Goal: Task Accomplishment & Management: Use online tool/utility

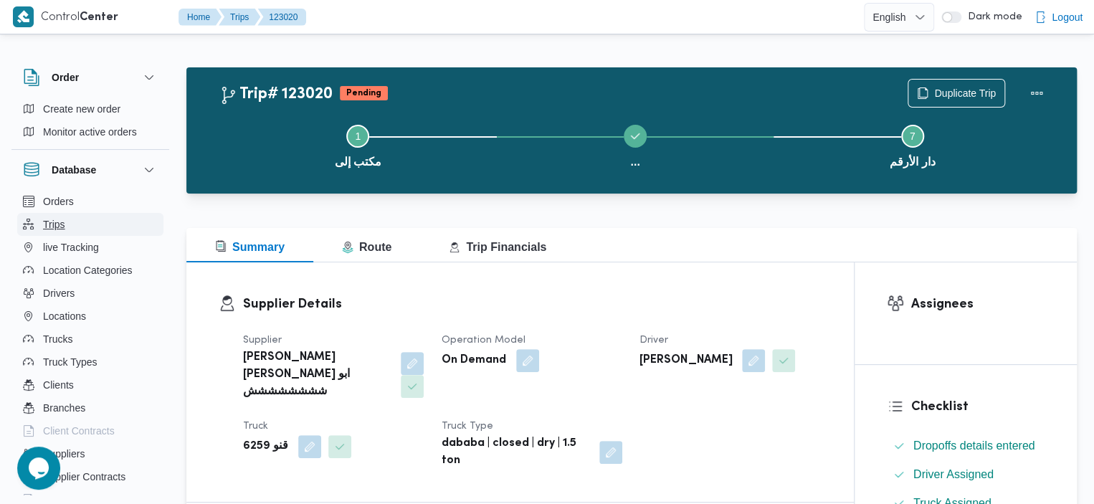
click at [80, 223] on button "Trips" at bounding box center [90, 224] width 146 height 23
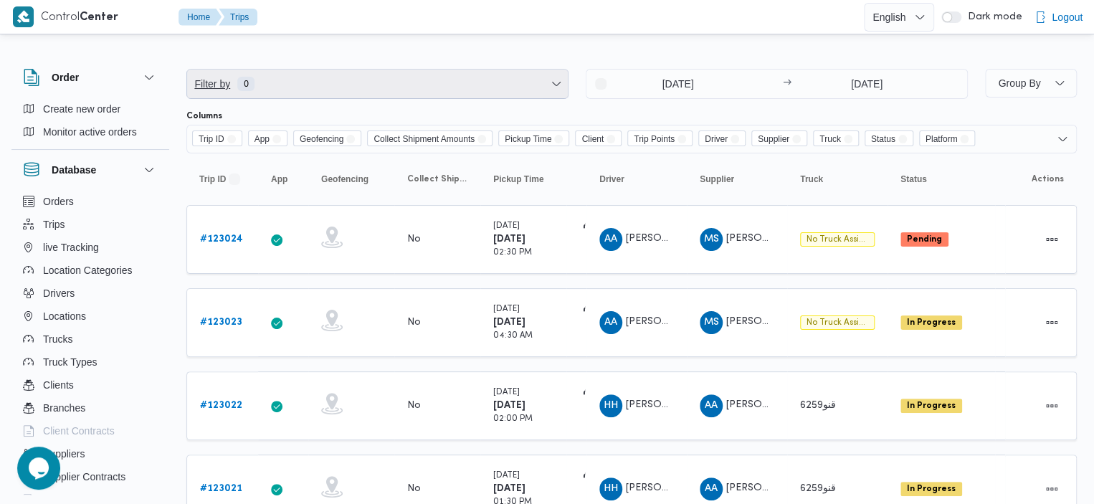
click at [445, 77] on span "Filter by 0" at bounding box center [377, 84] width 381 height 29
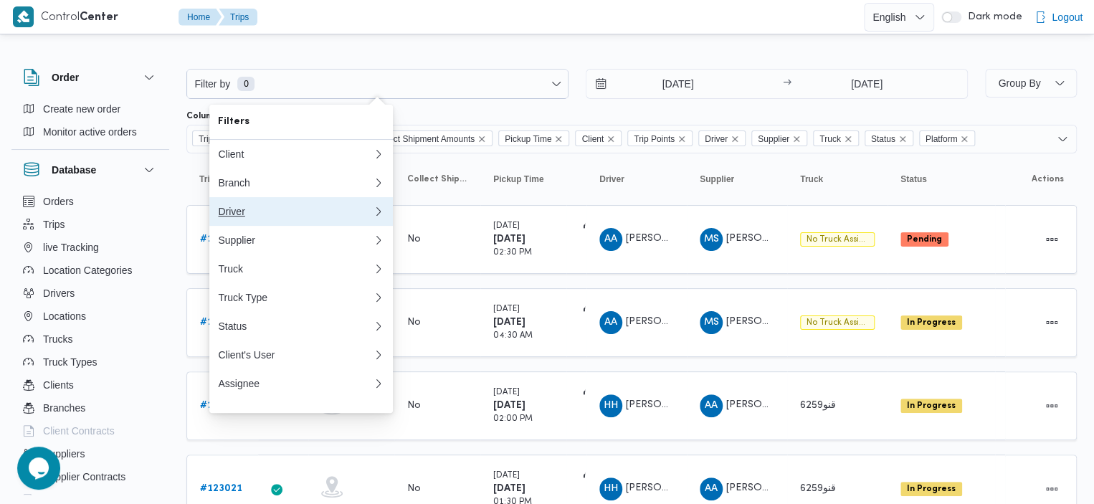
click at [293, 214] on div "Driver" at bounding box center [295, 211] width 155 height 11
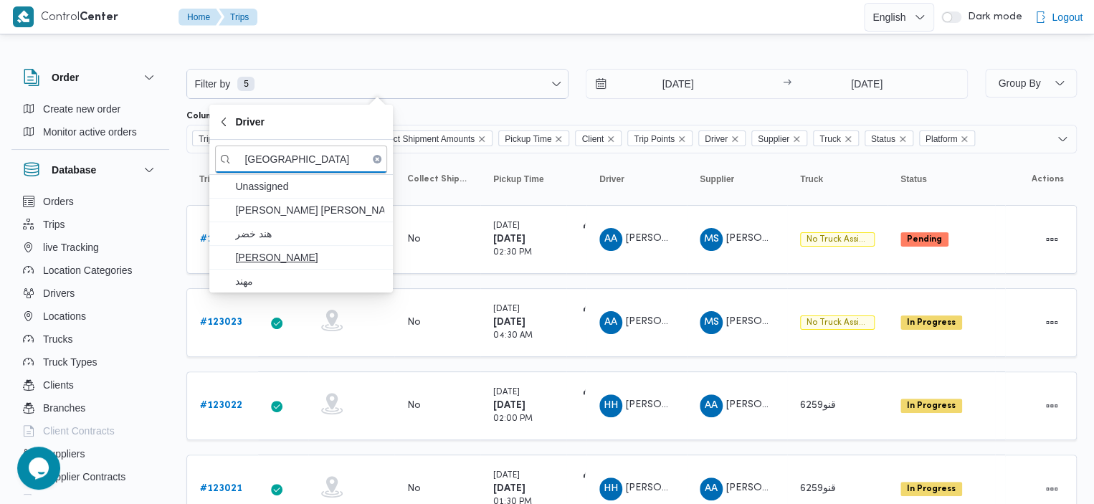
type input "هند"
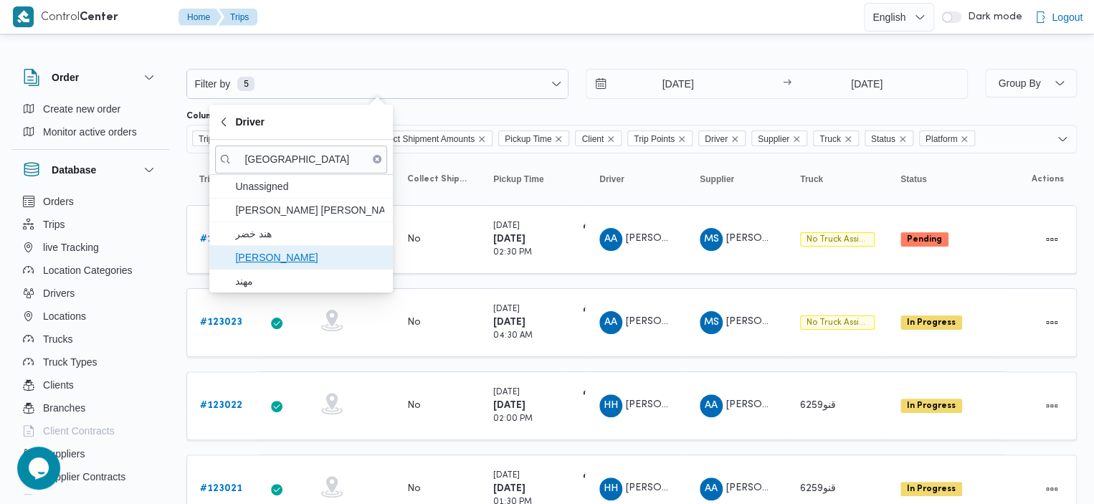
click at [279, 257] on span "هند هشام خضر" at bounding box center [309, 257] width 149 height 17
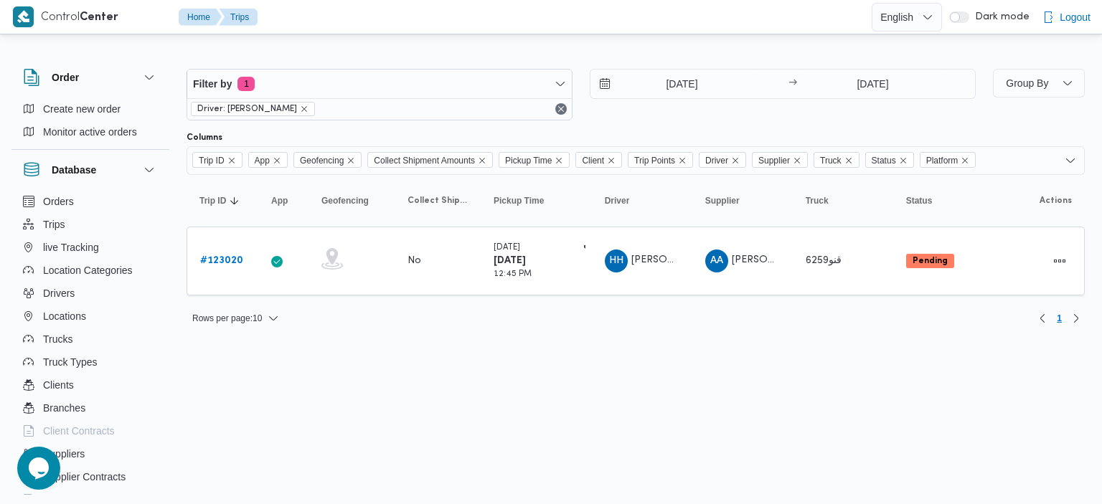
click at [901, 128] on div "Filter by 1 Driver: هند هشام خضر 19/8/2025 → 26/8/2025" at bounding box center [581, 94] width 806 height 69
click at [968, 162] on icon "Remove Platform from selection in this group" at bounding box center [964, 160] width 9 height 9
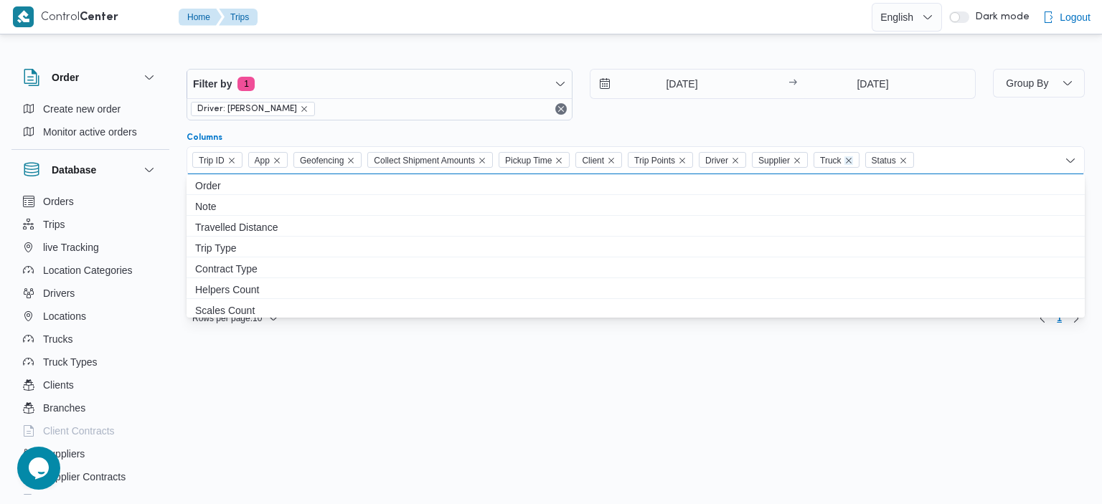
click at [853, 161] on icon "Remove Truck from selection in this group" at bounding box center [848, 160] width 9 height 9
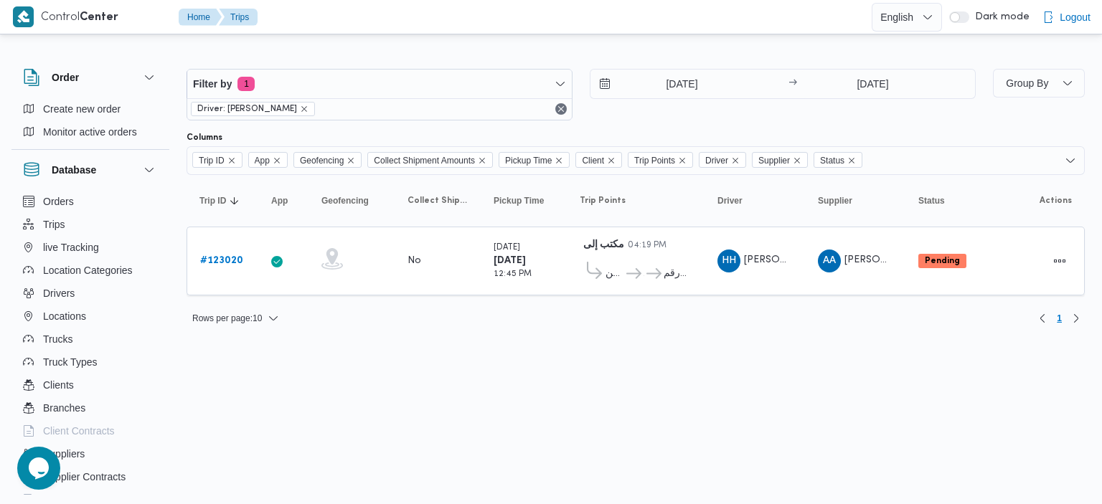
click at [783, 346] on html "Control Center Home Trips English عربي Dark mode Logout Order Create new order …" at bounding box center [551, 252] width 1102 height 504
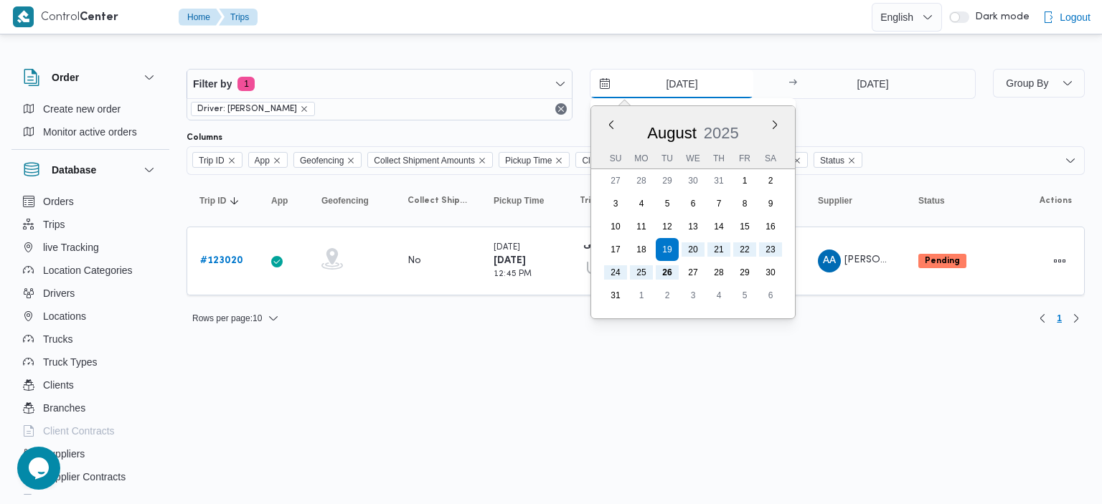
click at [605, 82] on input "19/8/2025" at bounding box center [671, 84] width 163 height 29
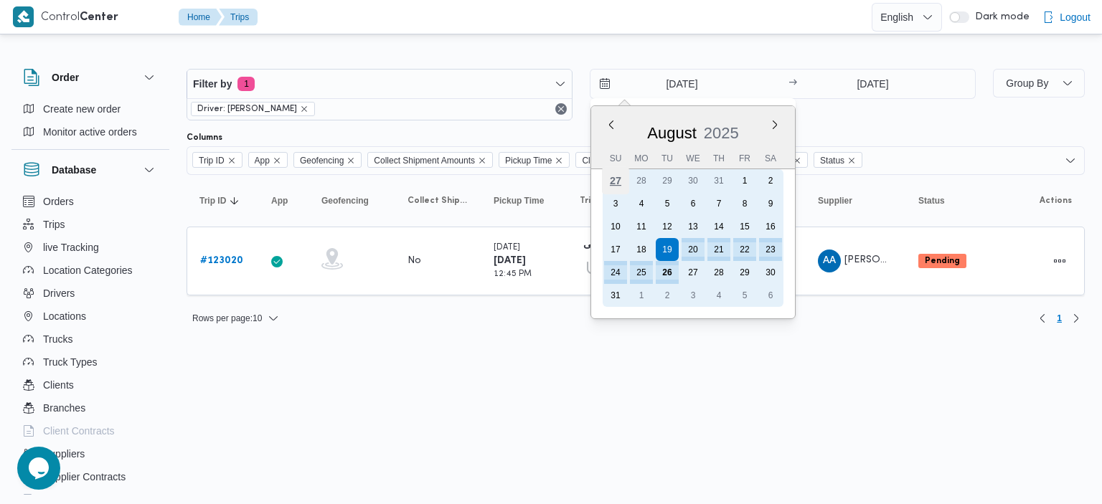
click at [623, 181] on div "27" at bounding box center [615, 180] width 27 height 27
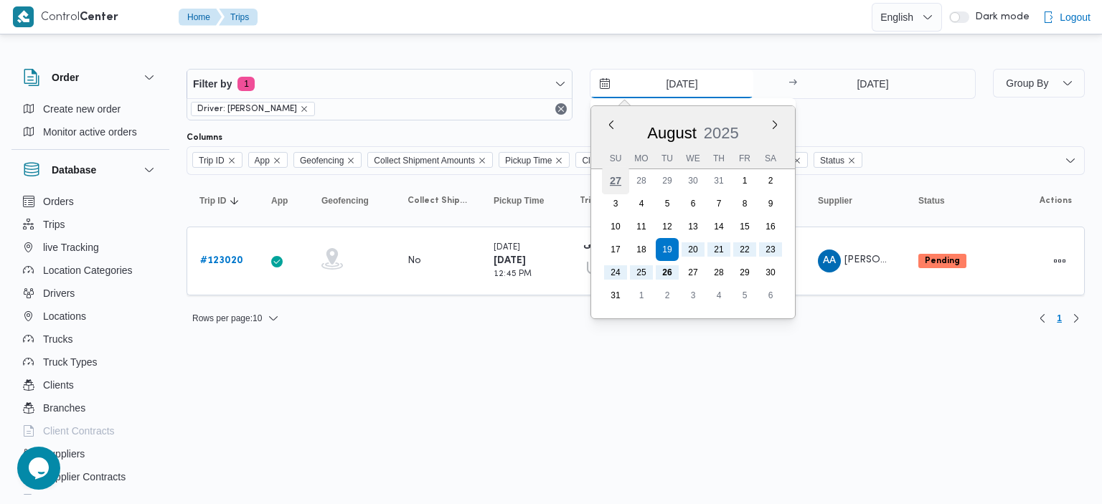
type input "27/7/2025"
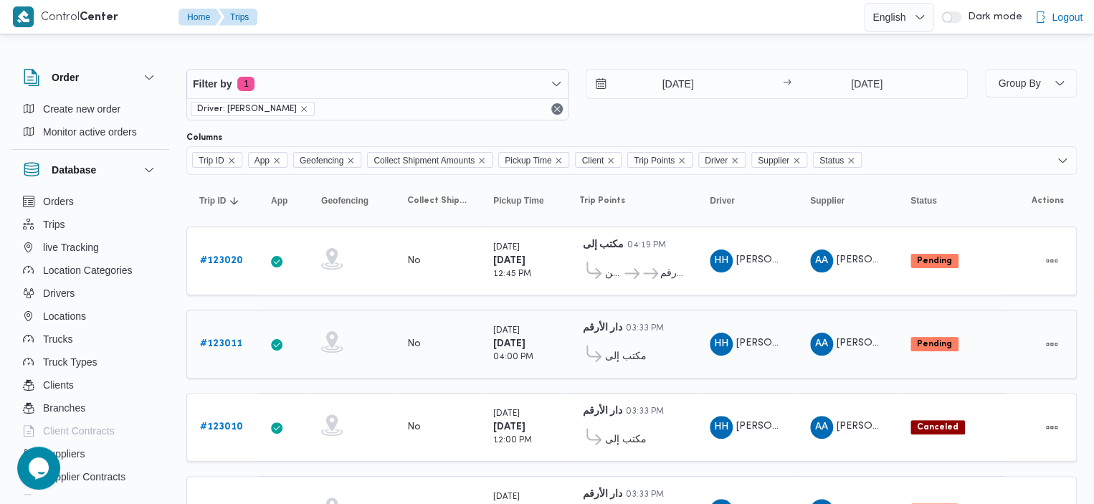
click at [228, 341] on b "# 123011" at bounding box center [221, 343] width 42 height 9
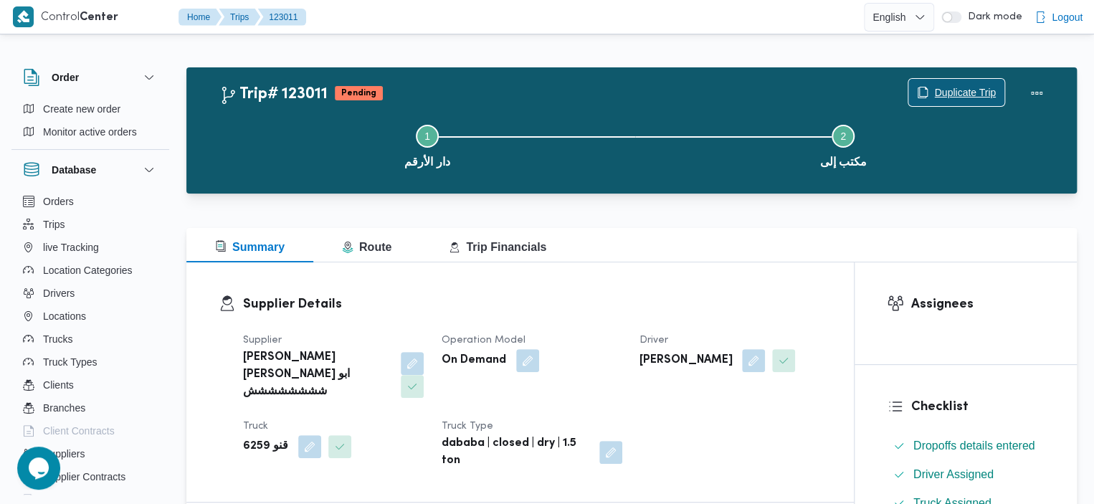
click at [926, 88] on icon "button" at bounding box center [922, 92] width 11 height 11
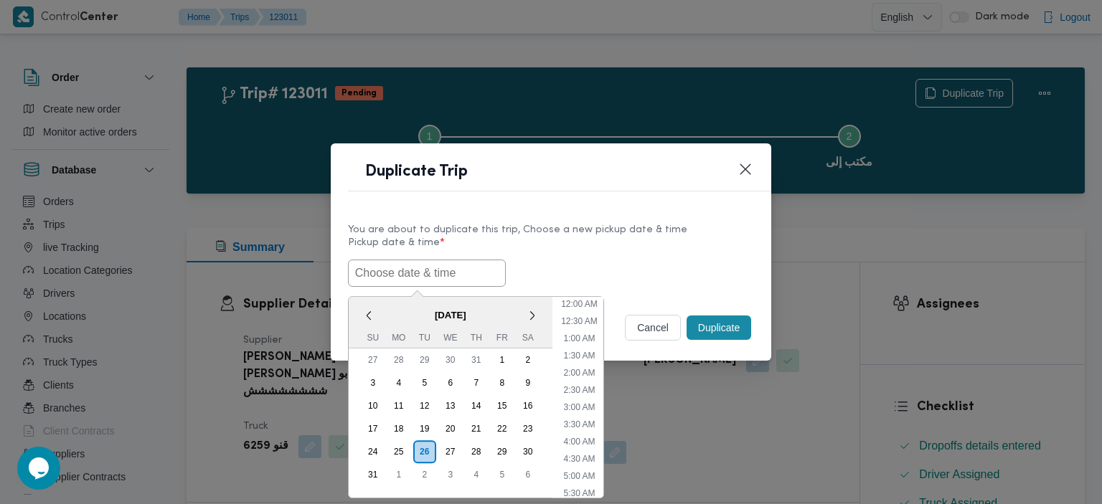
click at [417, 272] on input "text" at bounding box center [427, 273] width 158 height 27
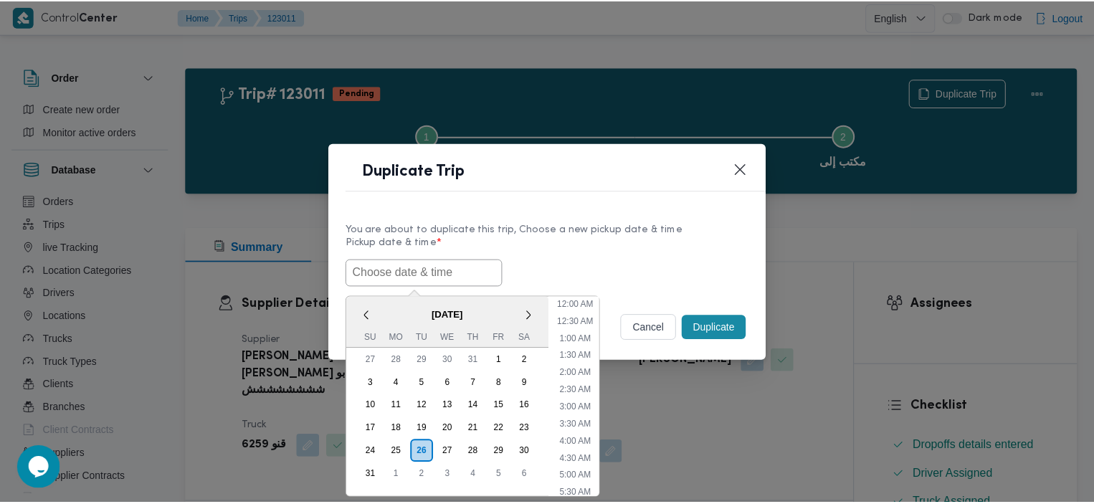
scroll to position [373, 0]
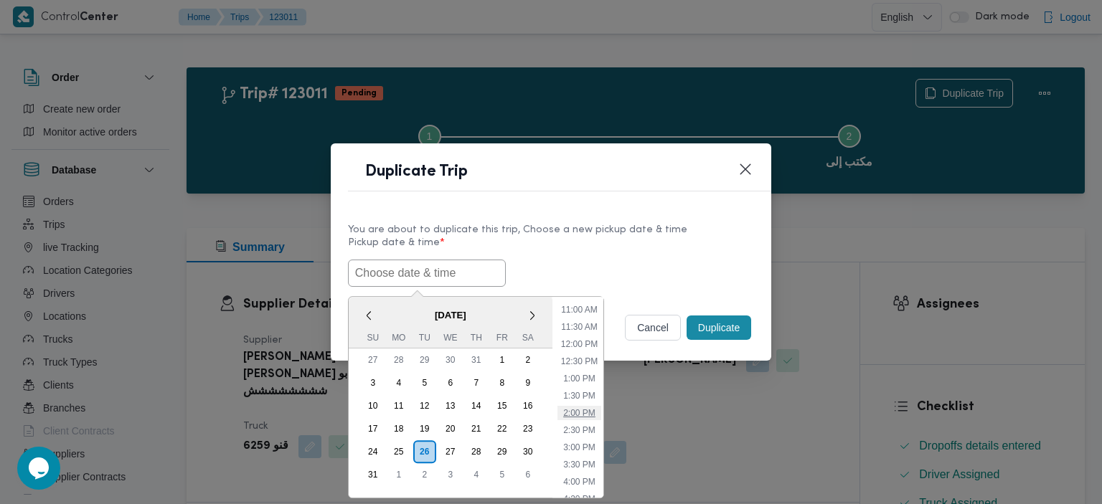
click at [584, 407] on li "2:00 PM" at bounding box center [579, 413] width 44 height 14
type input "26/08/2025 2:00PM"
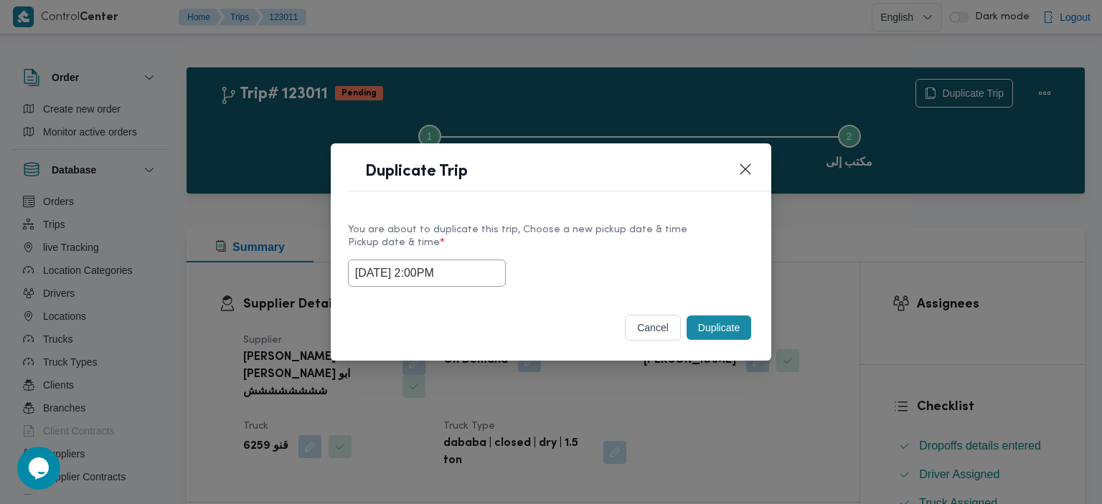
click at [729, 323] on button "Duplicate" at bounding box center [718, 328] width 65 height 24
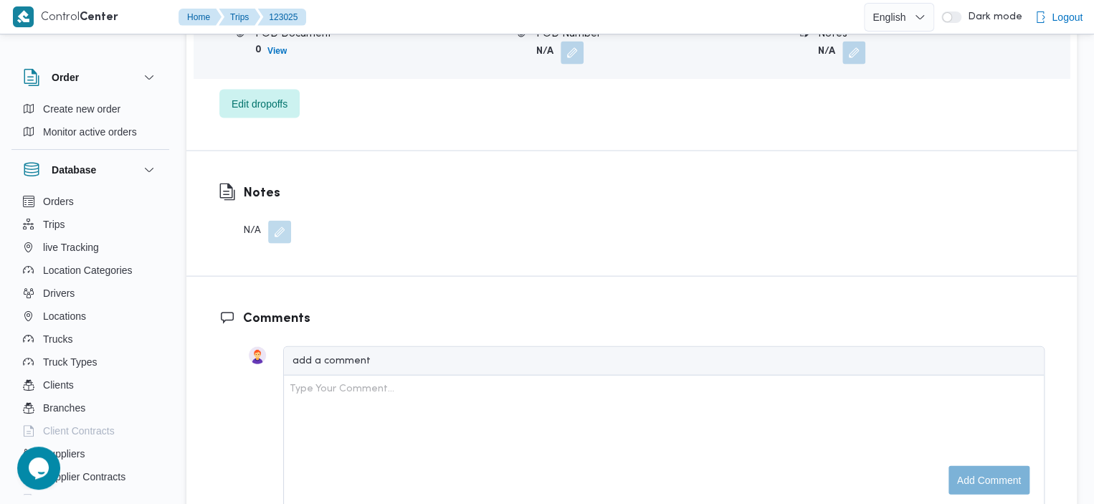
scroll to position [1771, 0]
